Goal: Task Accomplishment & Management: Complete application form

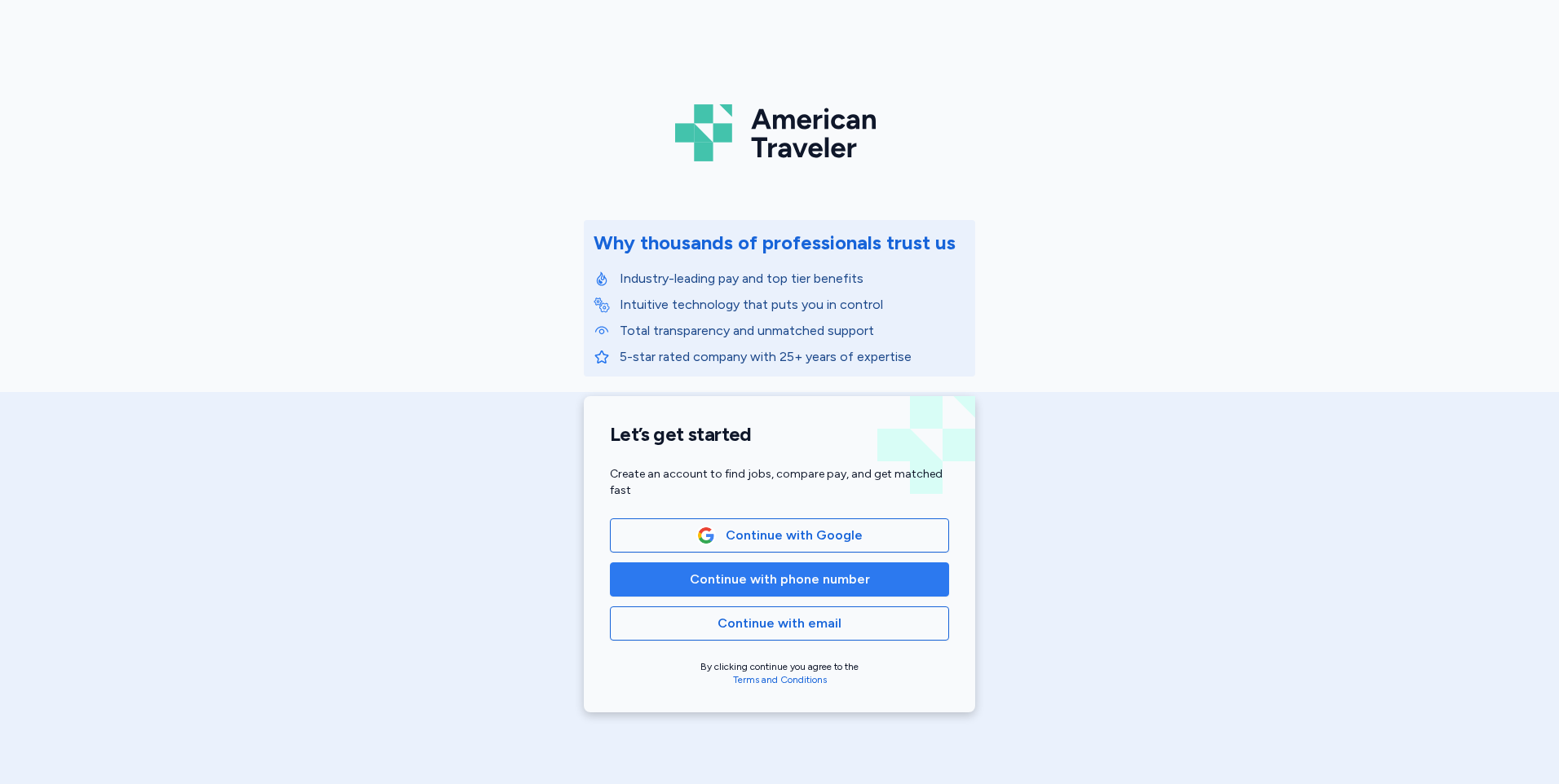
click at [763, 568] on button "Continue with phone number" at bounding box center [780, 578] width 339 height 34
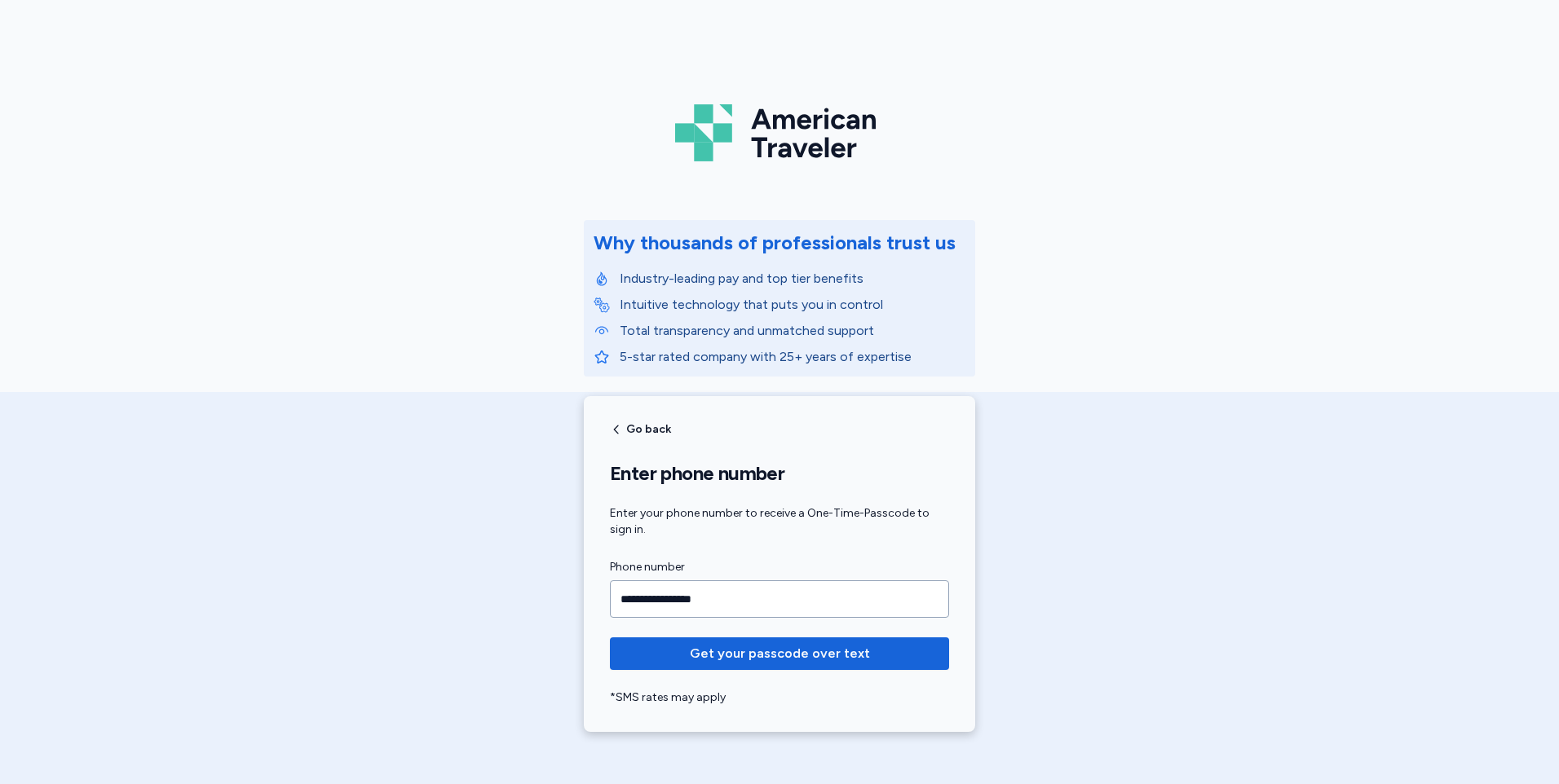
type input "**********"
click at [610, 637] on button "Get your passcode over text" at bounding box center [780, 653] width 339 height 32
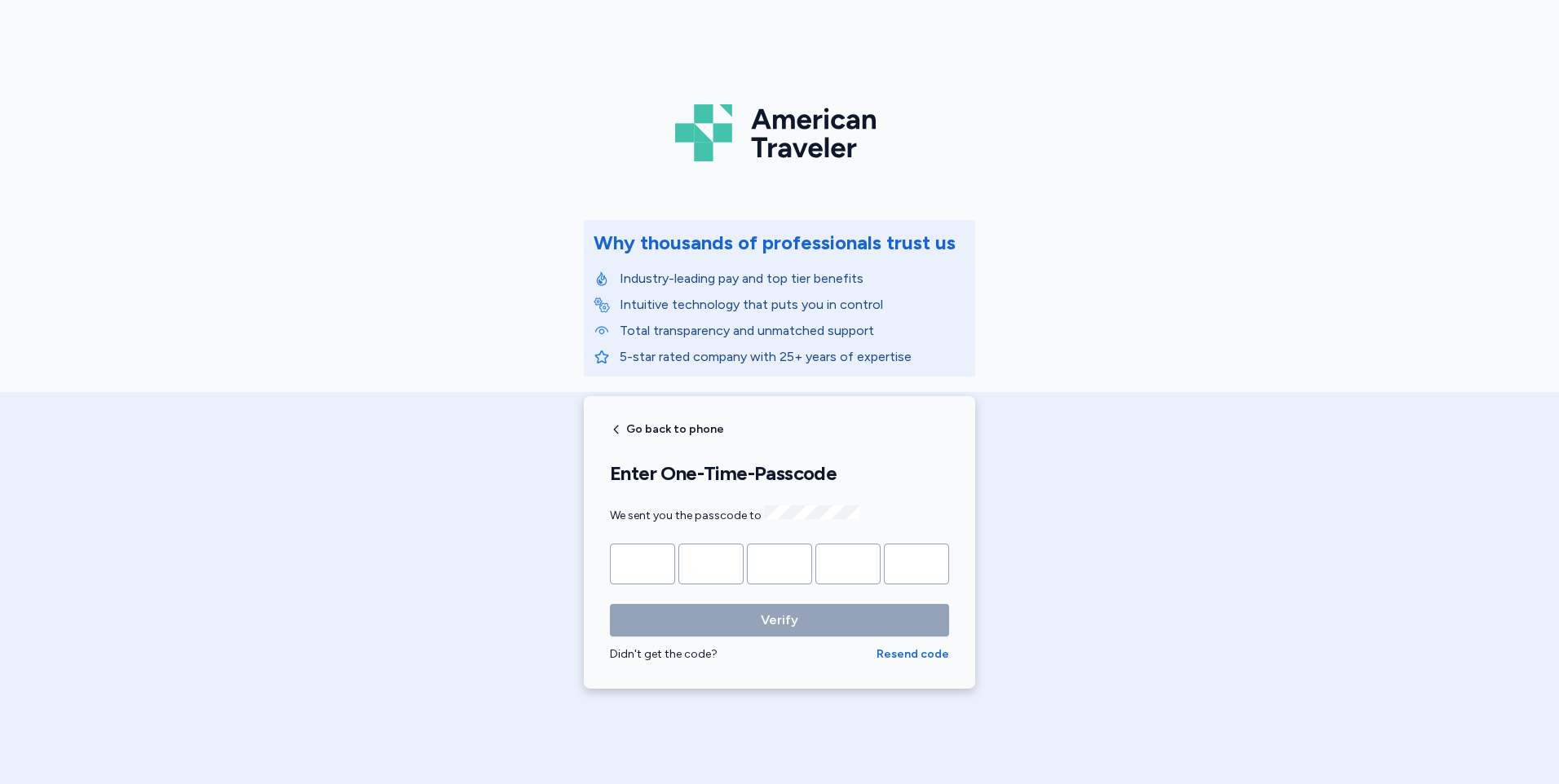
type input "*"
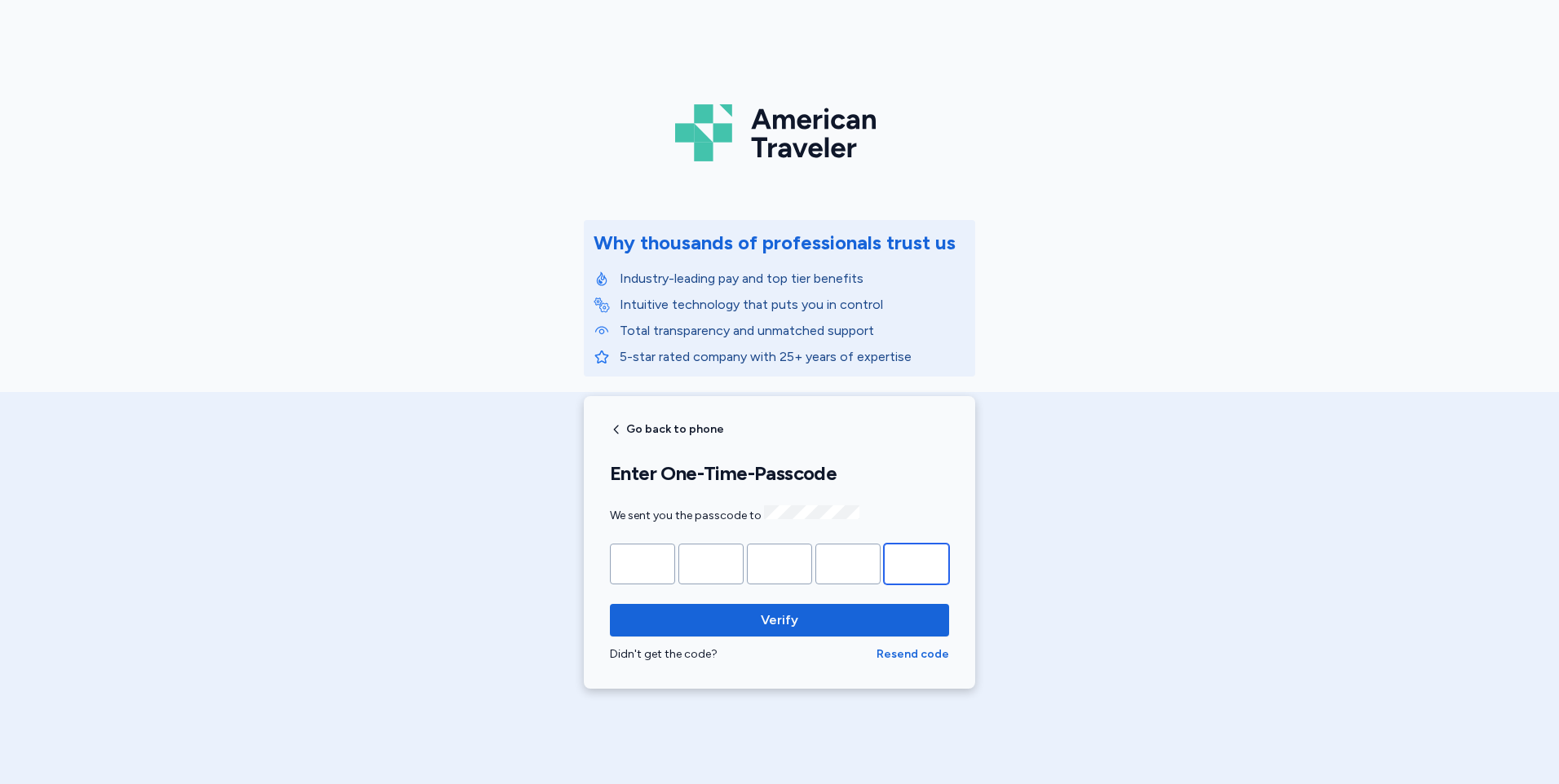
type input "*"
click at [610, 604] on button "Verify" at bounding box center [780, 620] width 339 height 32
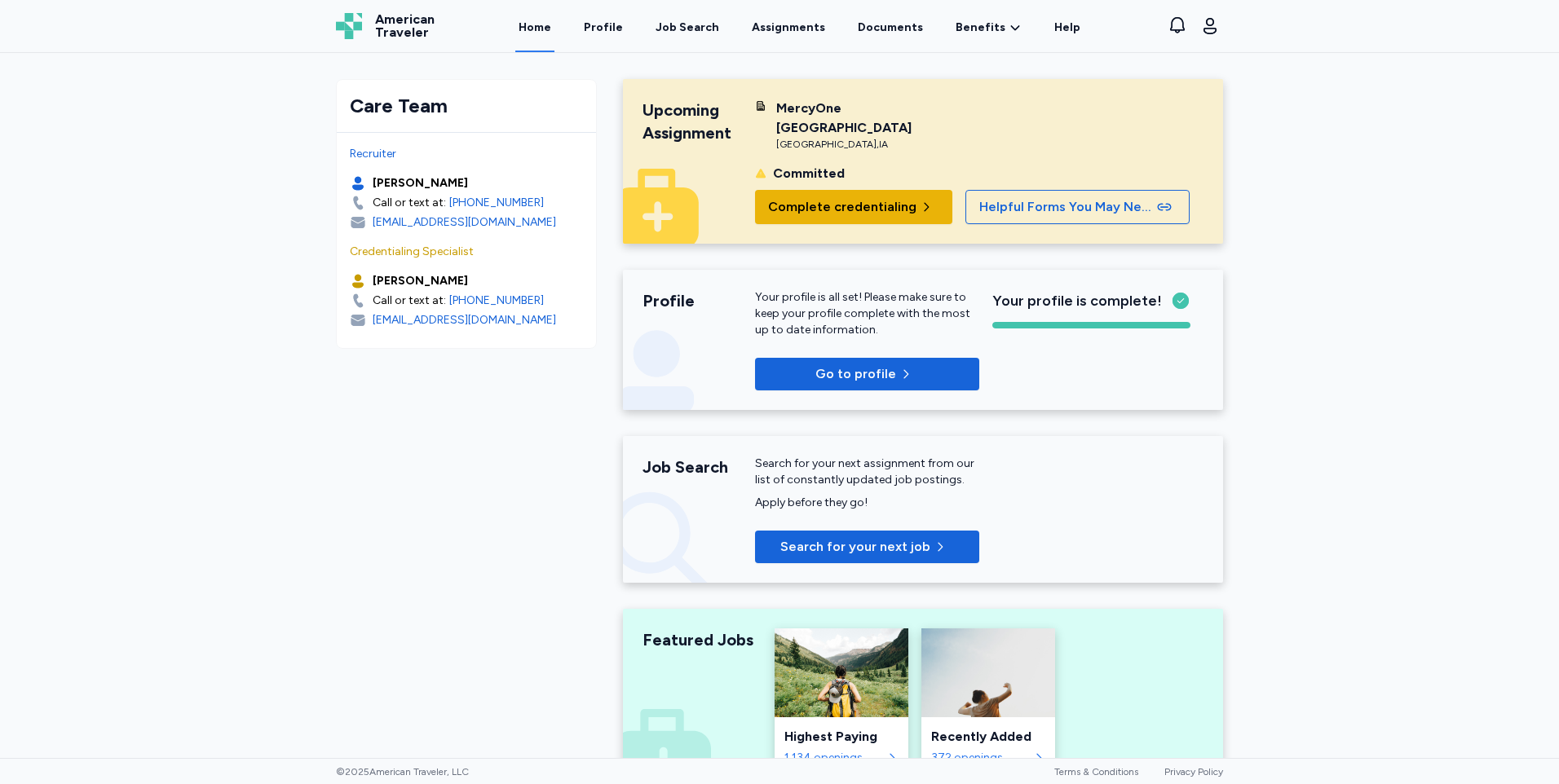
click at [872, 212] on span "Complete credentialing" at bounding box center [841, 207] width 148 height 20
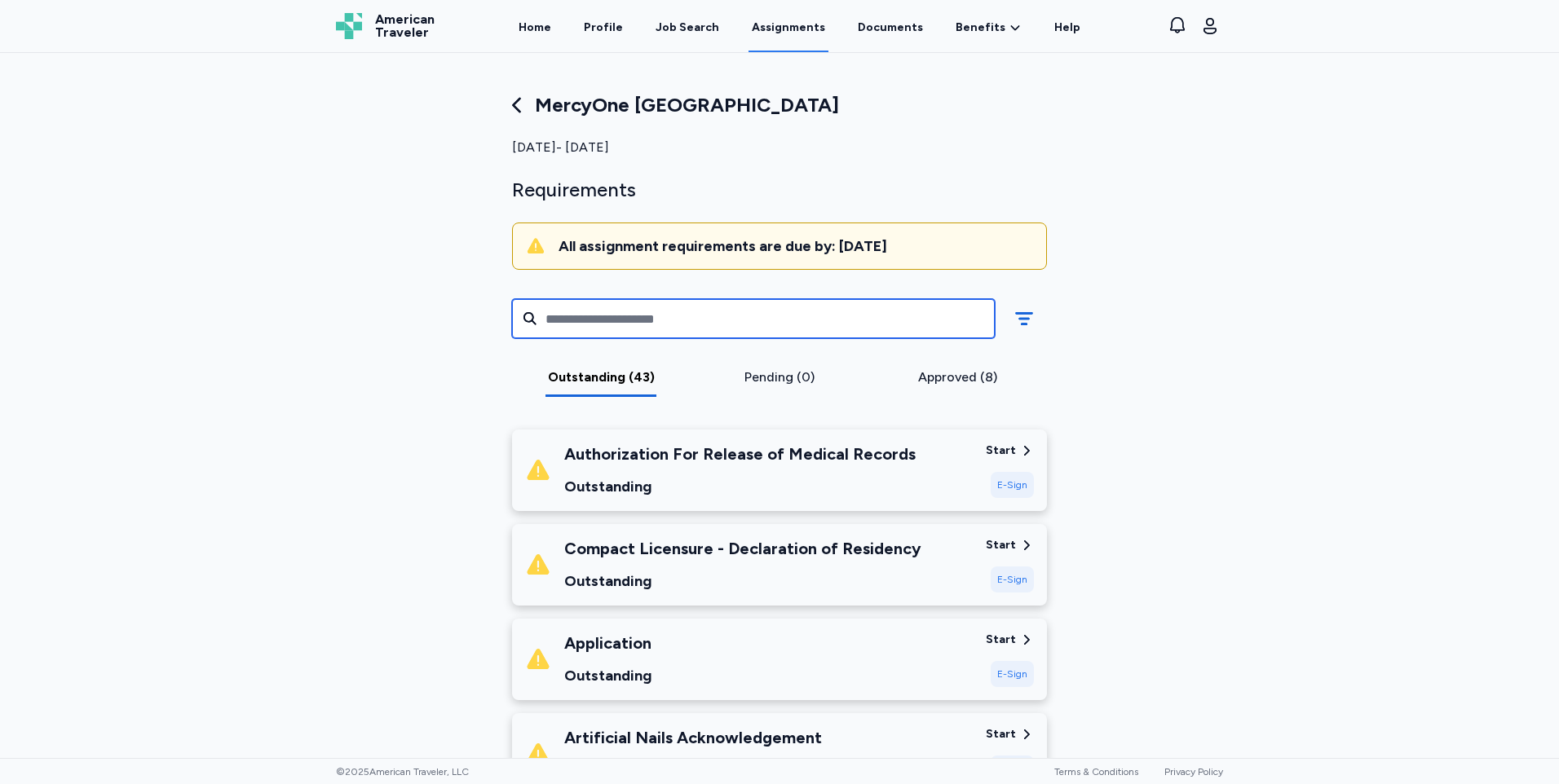
click at [742, 320] on input "text" at bounding box center [753, 318] width 483 height 39
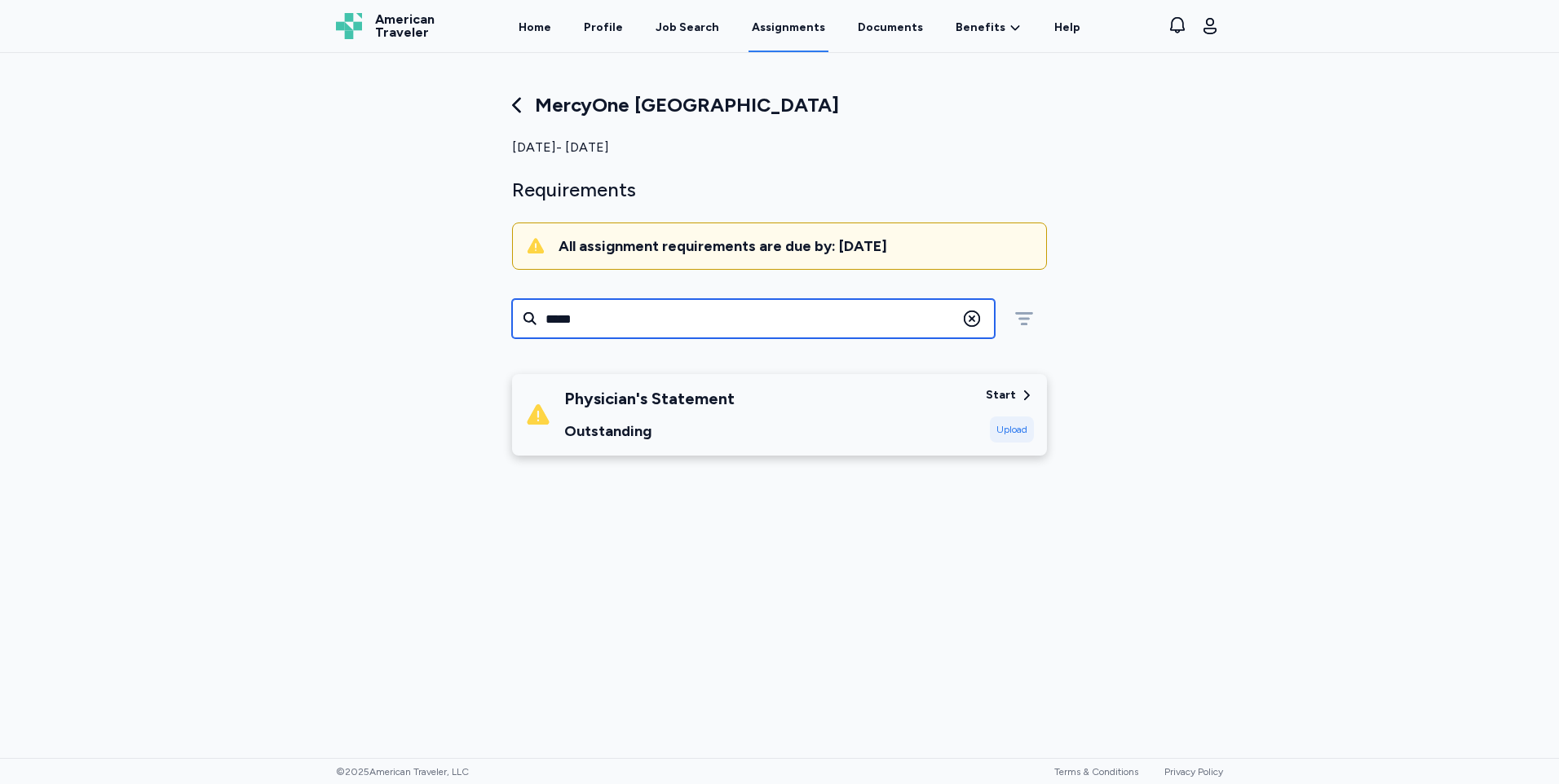
type input "*****"
click at [954, 394] on div "Physician's Statement Outstanding" at bounding box center [748, 414] width 447 height 55
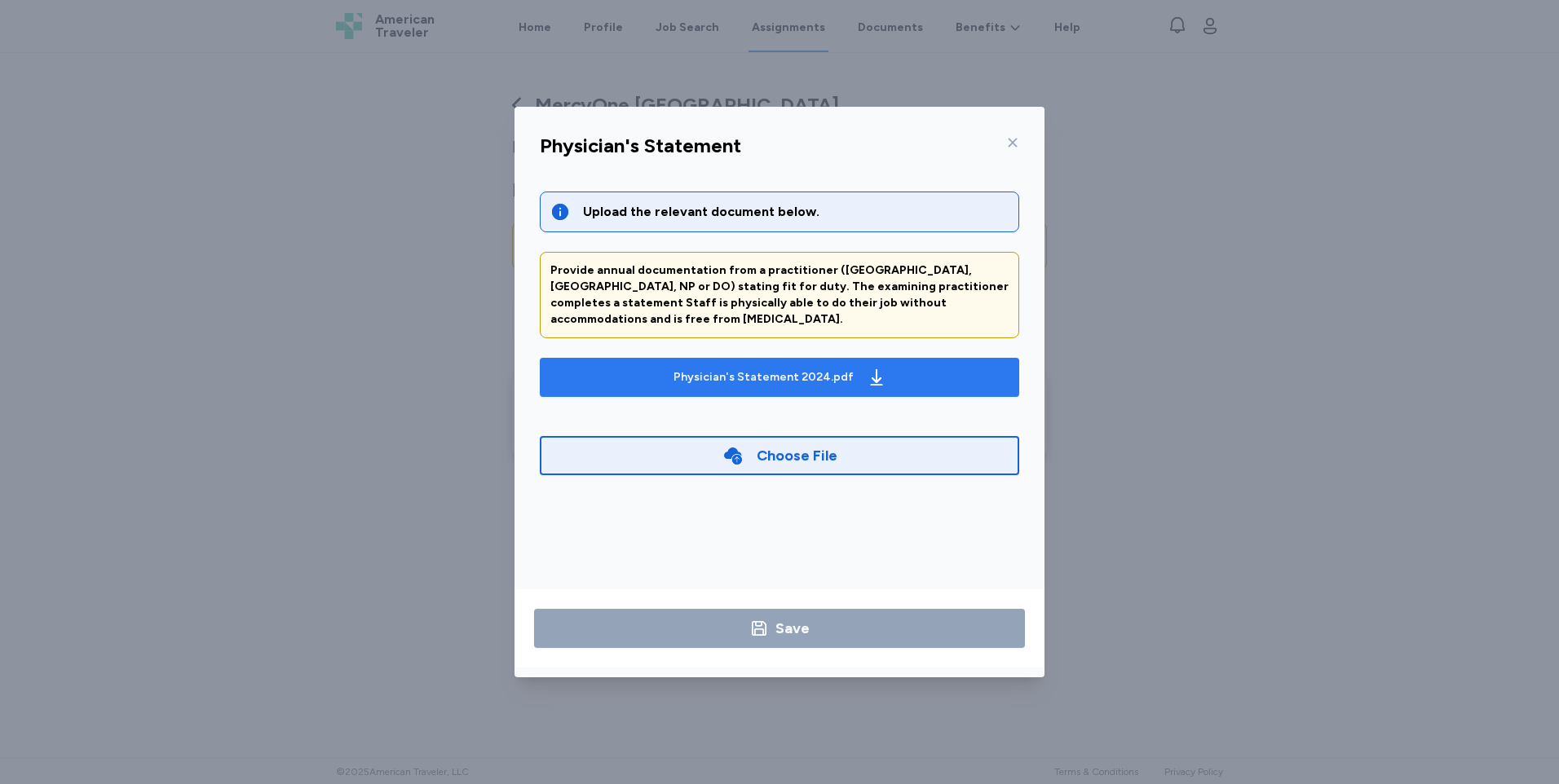
click at [821, 369] on div "Physician's Statement 2024.pdf" at bounding box center [764, 378] width 180 height 17
click at [984, 130] on div "Physician's Statement" at bounding box center [779, 150] width 505 height 42
click at [991, 136] on div "Physician's Statement" at bounding box center [779, 150] width 505 height 42
click at [999, 136] on div at bounding box center [1009, 143] width 20 height 26
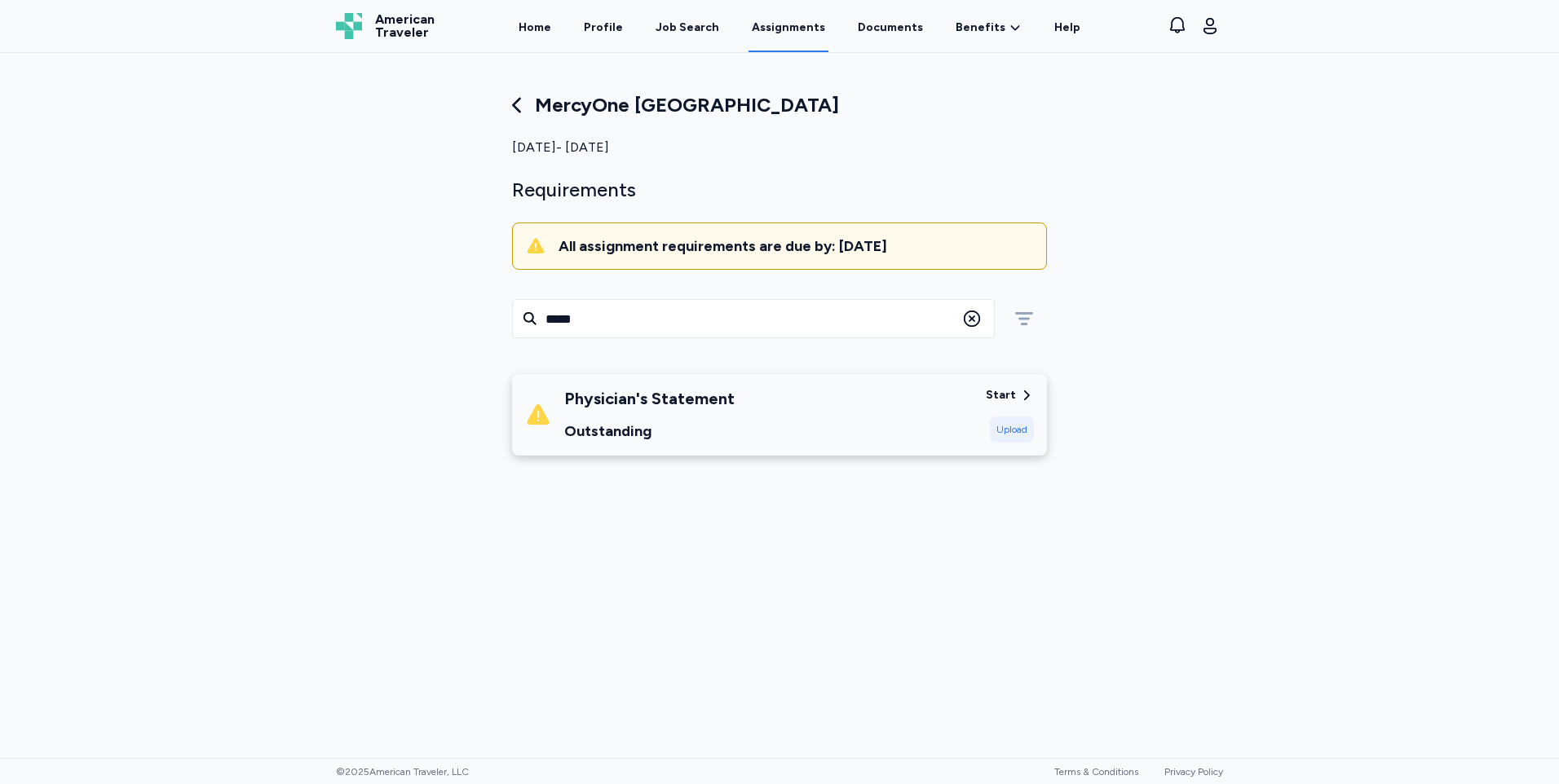
click at [514, 108] on icon at bounding box center [517, 105] width 23 height 23
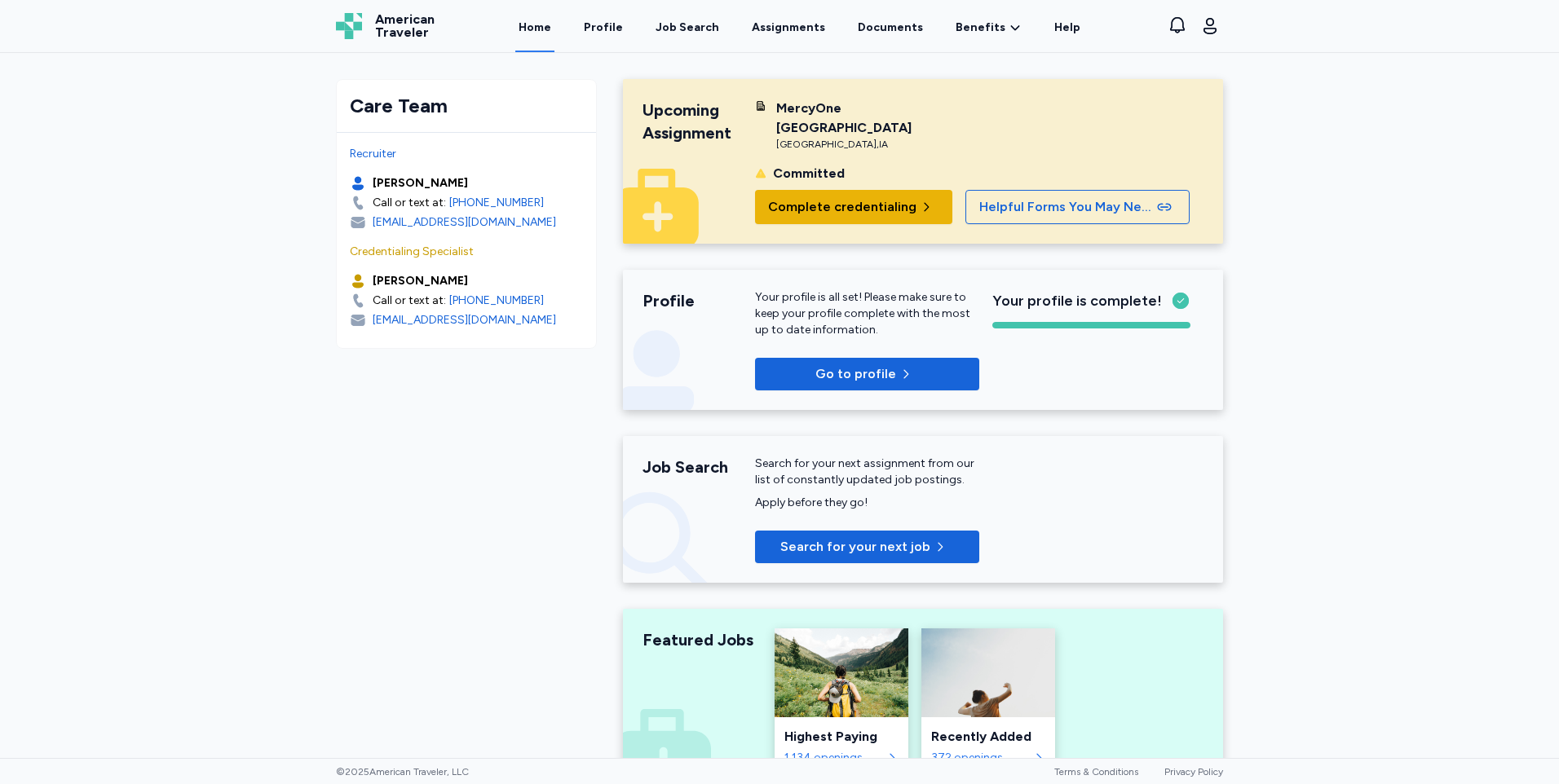
click at [795, 201] on span "Complete credentialing" at bounding box center [841, 207] width 148 height 20
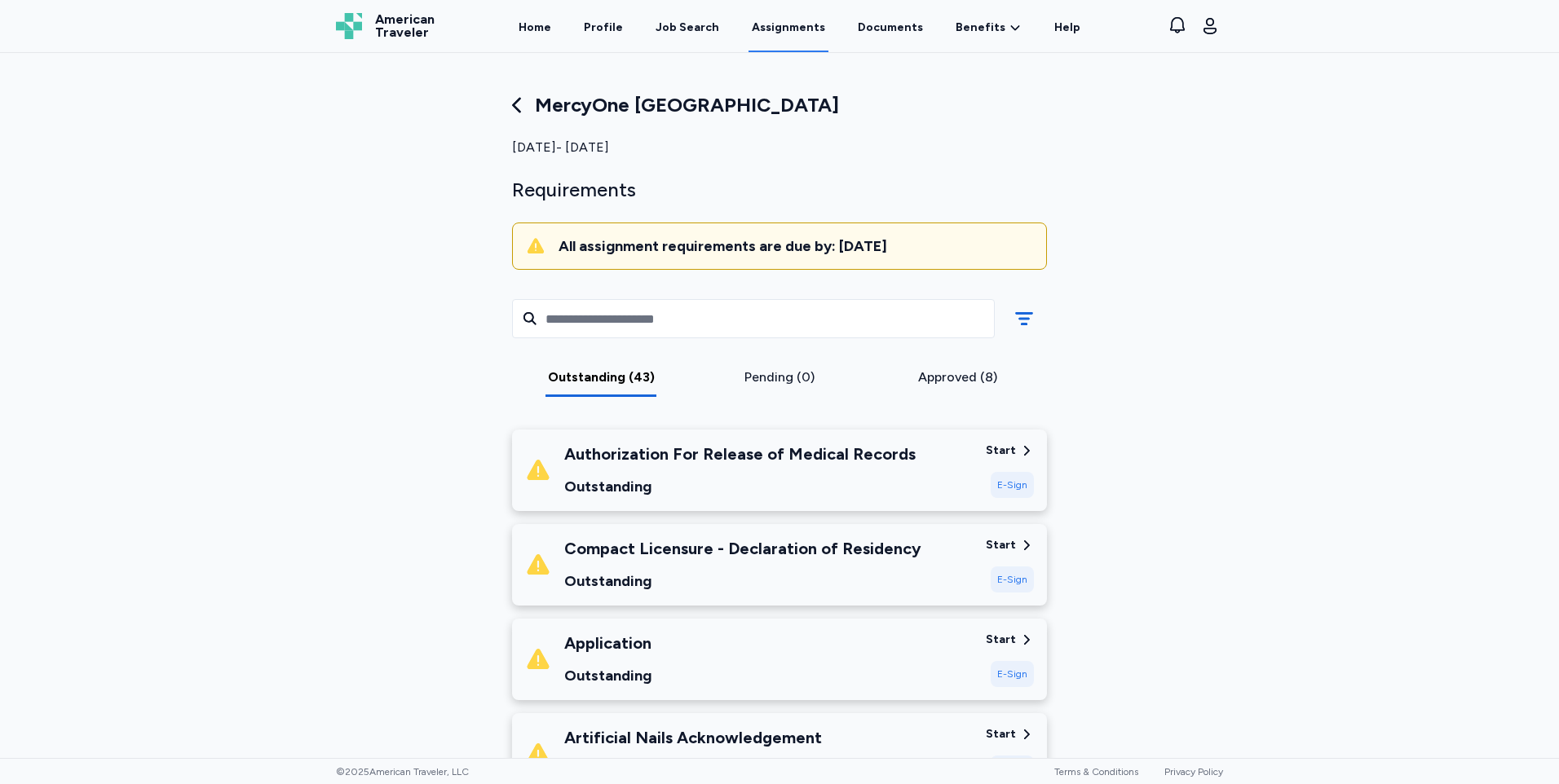
click at [856, 483] on div "Outstanding" at bounding box center [739, 487] width 351 height 23
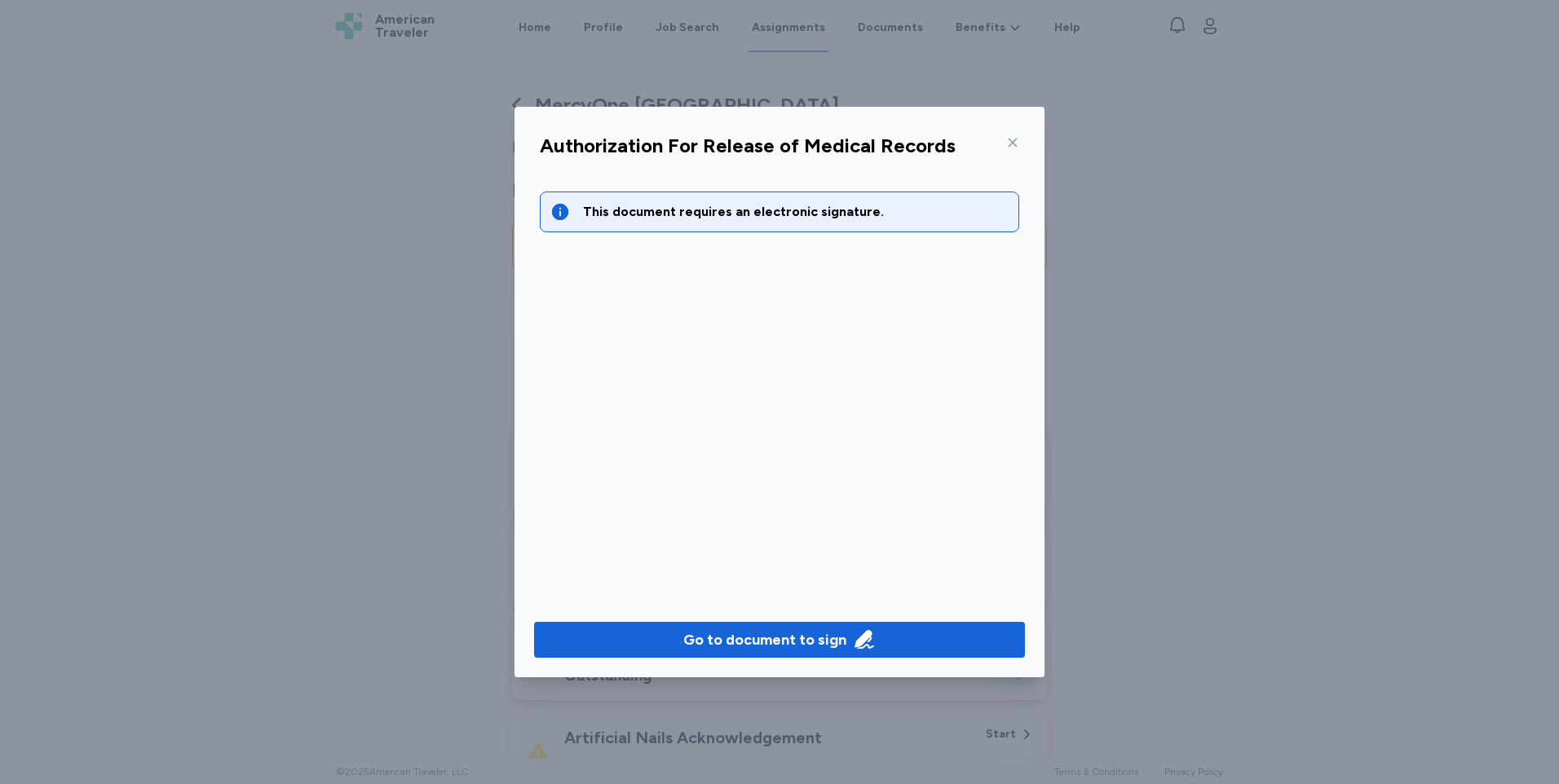
click at [725, 659] on div "Go to document to sign" at bounding box center [779, 639] width 530 height 75
click at [724, 656] on button "Go to document to sign" at bounding box center [780, 639] width 491 height 36
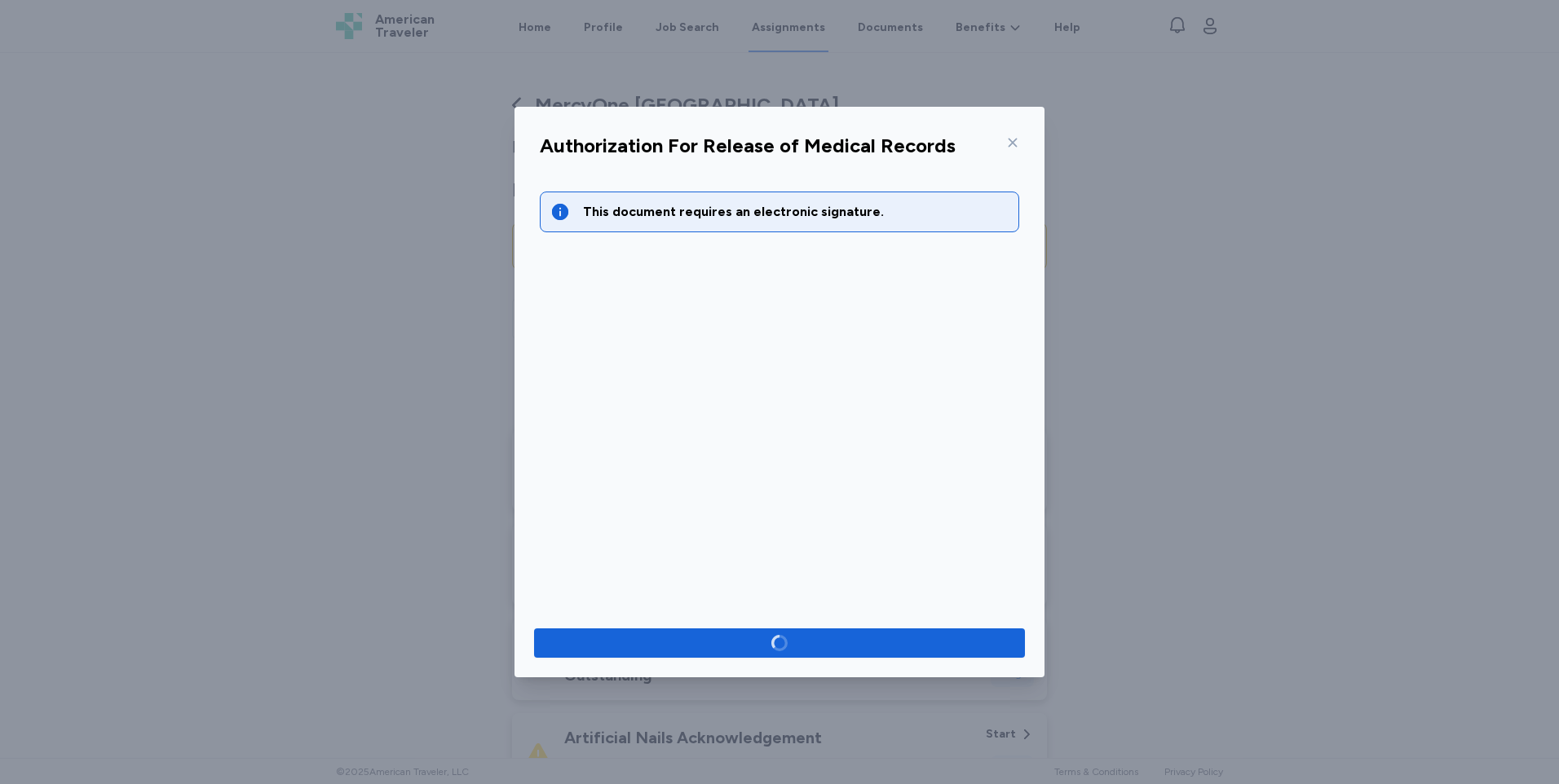
click at [794, 615] on div at bounding box center [779, 643] width 530 height 69
click at [781, 627] on div at bounding box center [779, 643] width 530 height 69
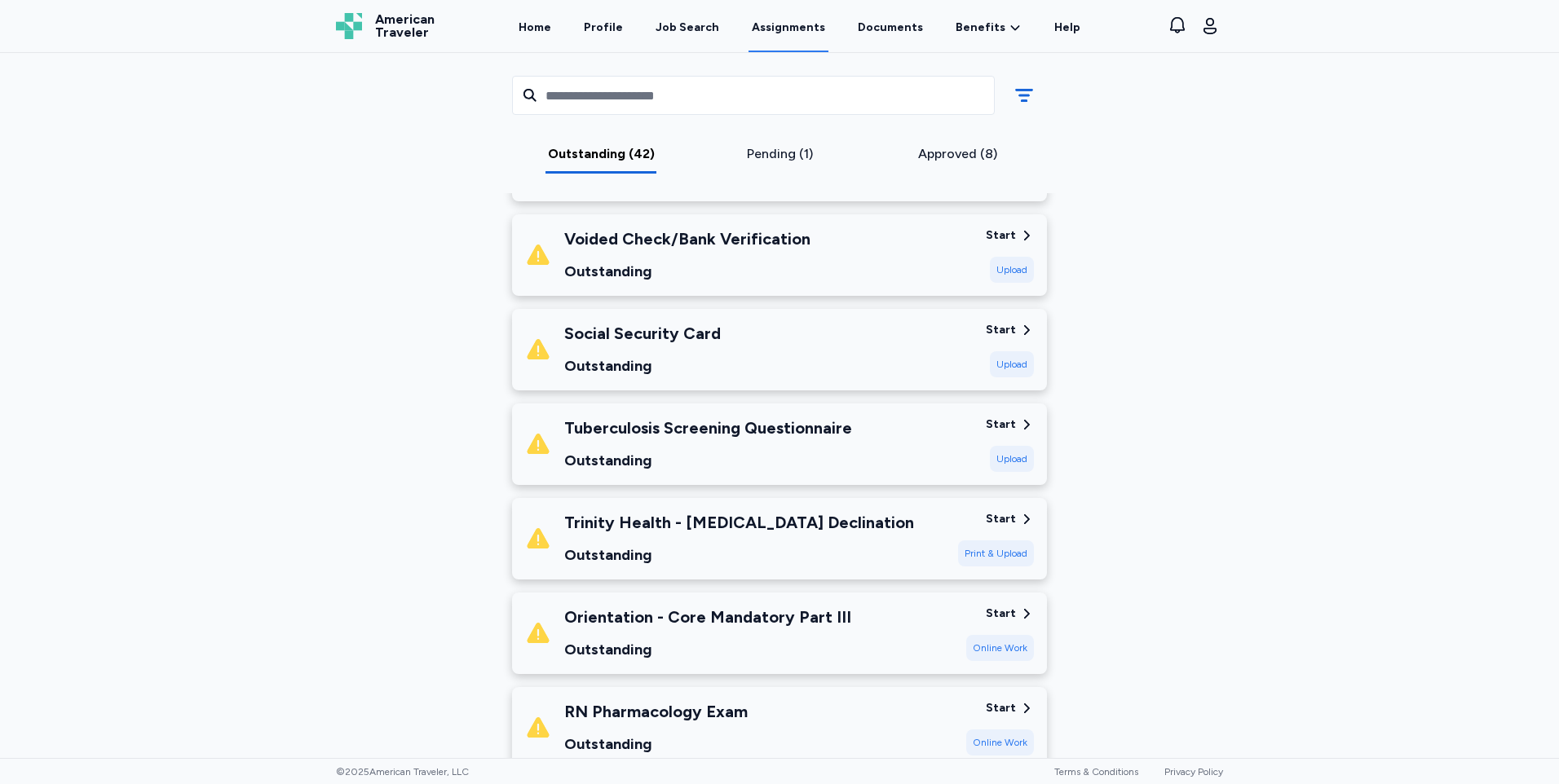
scroll to position [3259, 0]
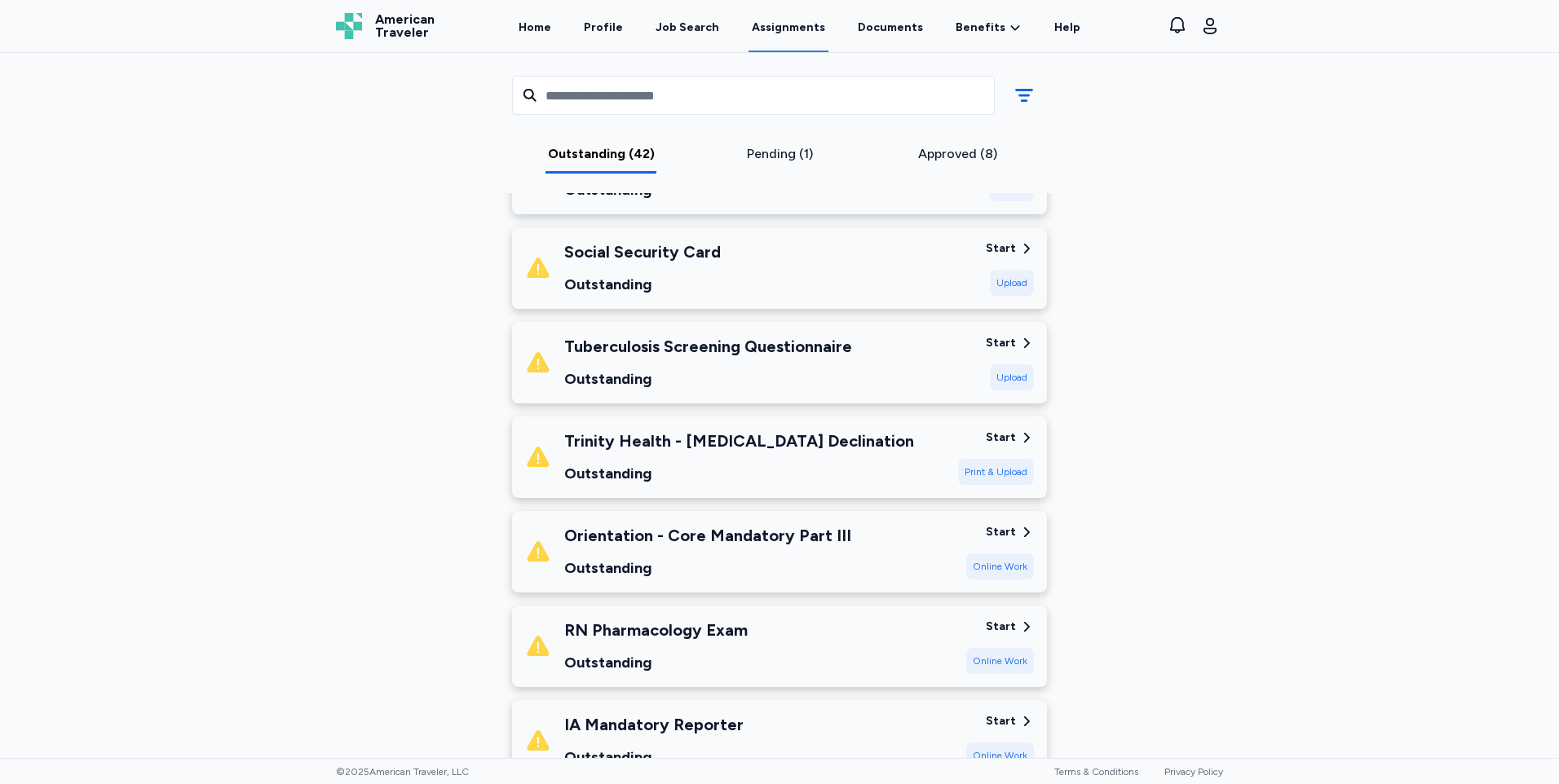
click at [732, 388] on div "Outstanding" at bounding box center [708, 379] width 288 height 23
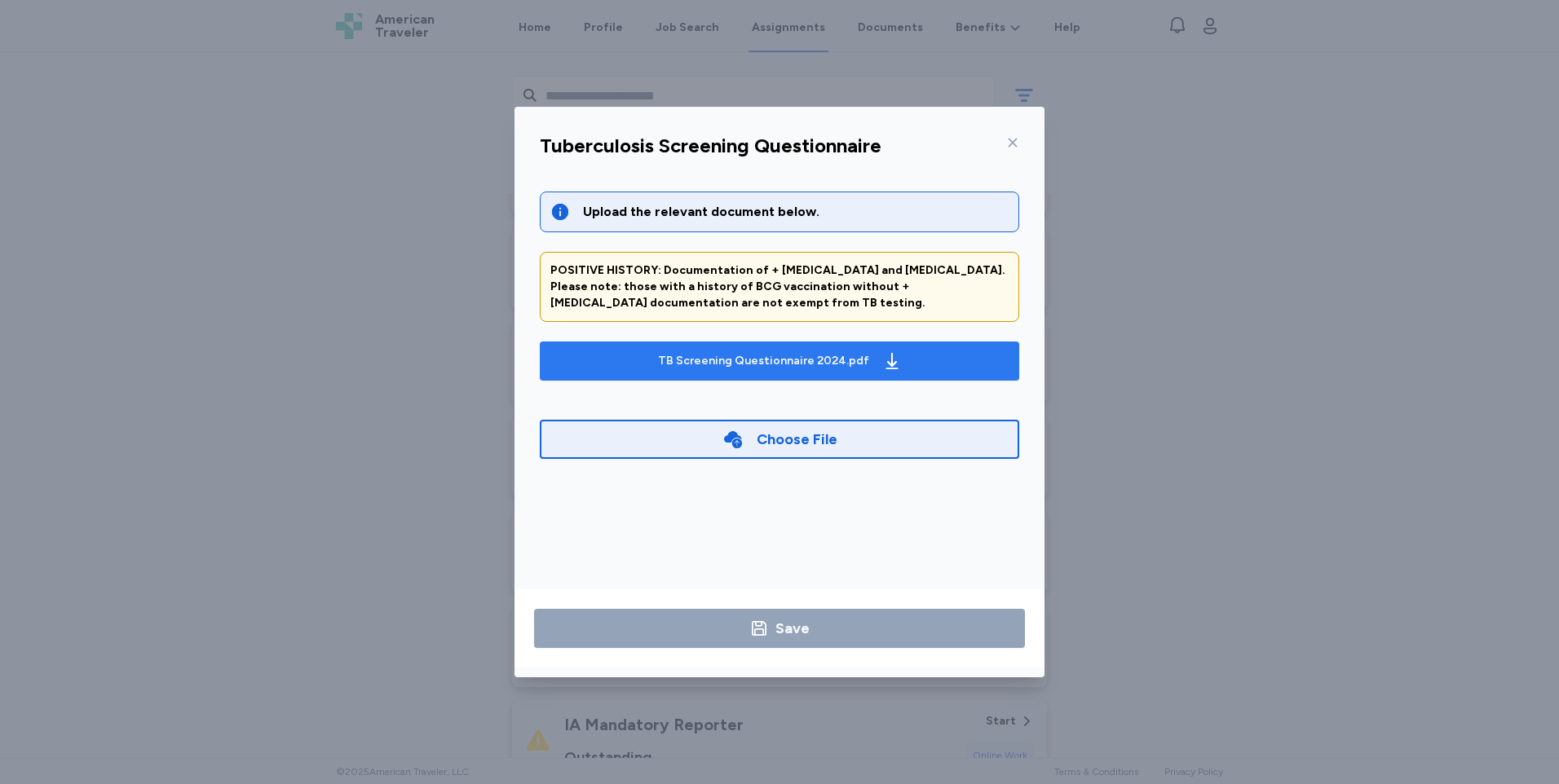
click at [618, 353] on span "TB Screening Questionnaire 2024.pdf" at bounding box center [780, 361] width 453 height 26
click at [1303, 252] on div "Tuberculosis Screening Questionnaire Upload the relevant document below. POSITI…" at bounding box center [780, 392] width 1559 height 784
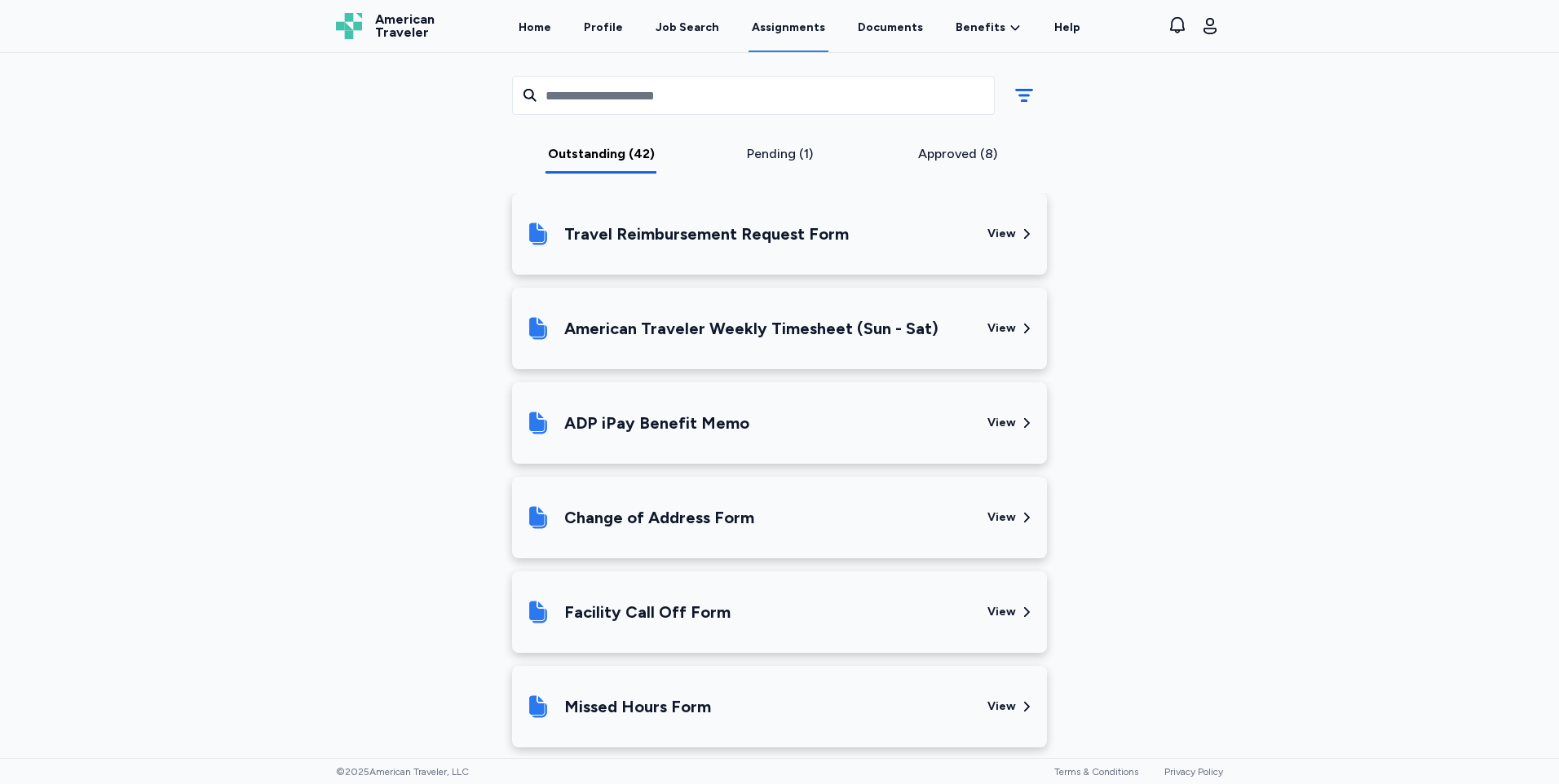
scroll to position [4309, 0]
